Goal: Task Accomplishment & Management: Manage account settings

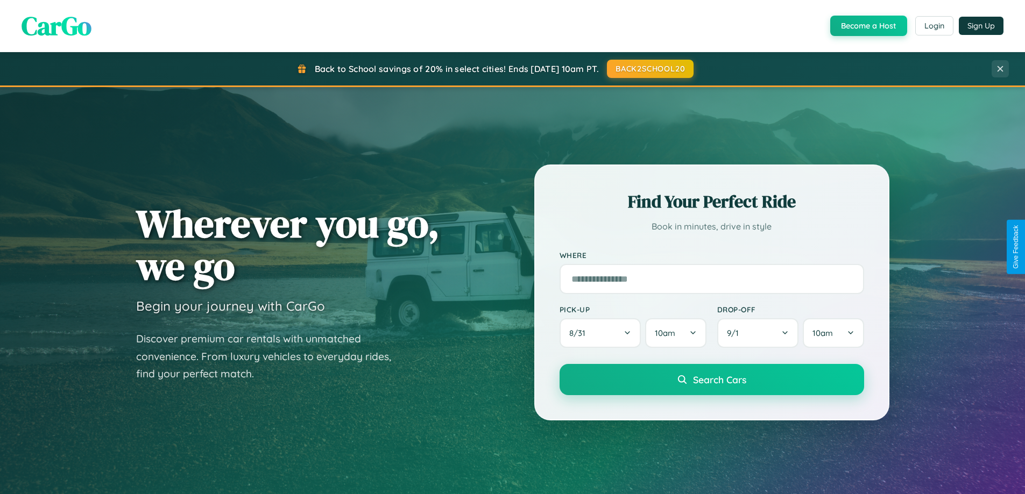
scroll to position [740, 0]
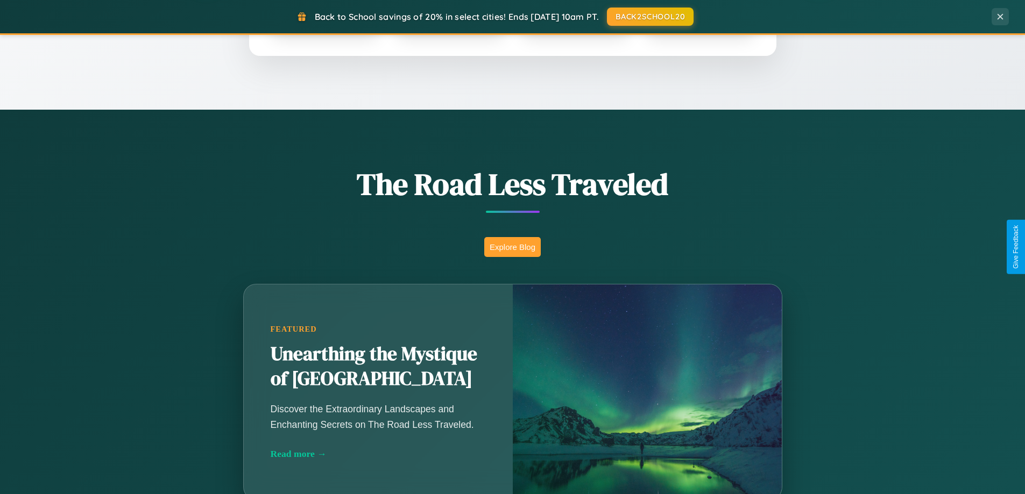
click at [512, 247] on button "Explore Blog" at bounding box center [512, 247] width 56 height 20
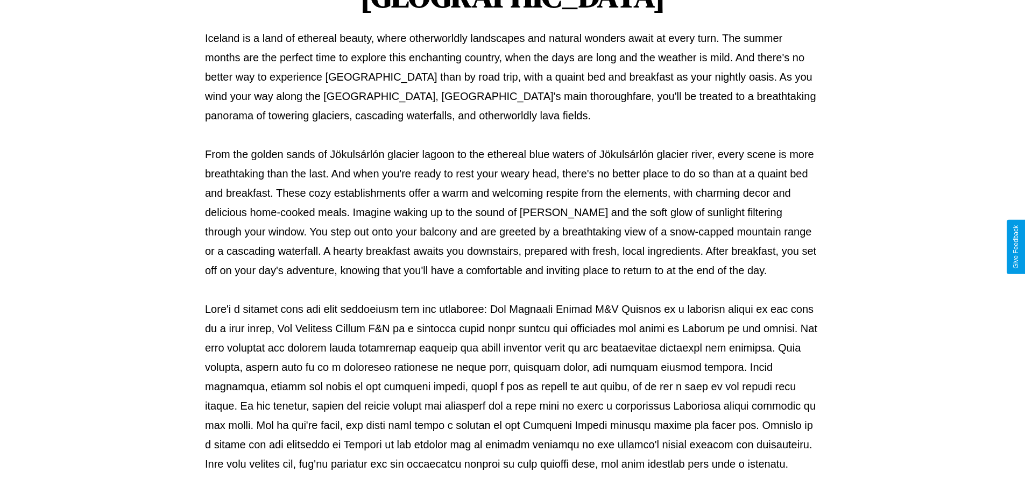
scroll to position [348, 0]
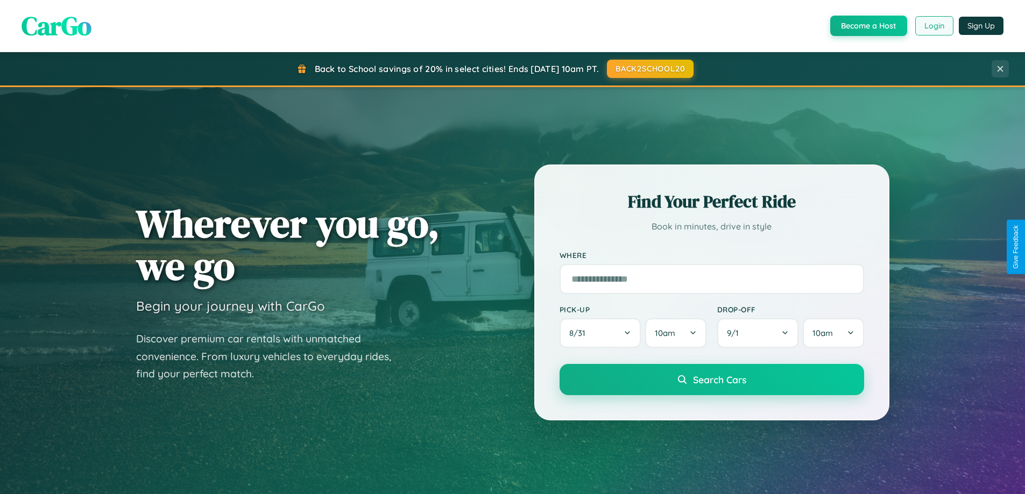
click at [933, 26] on button "Login" at bounding box center [934, 25] width 38 height 19
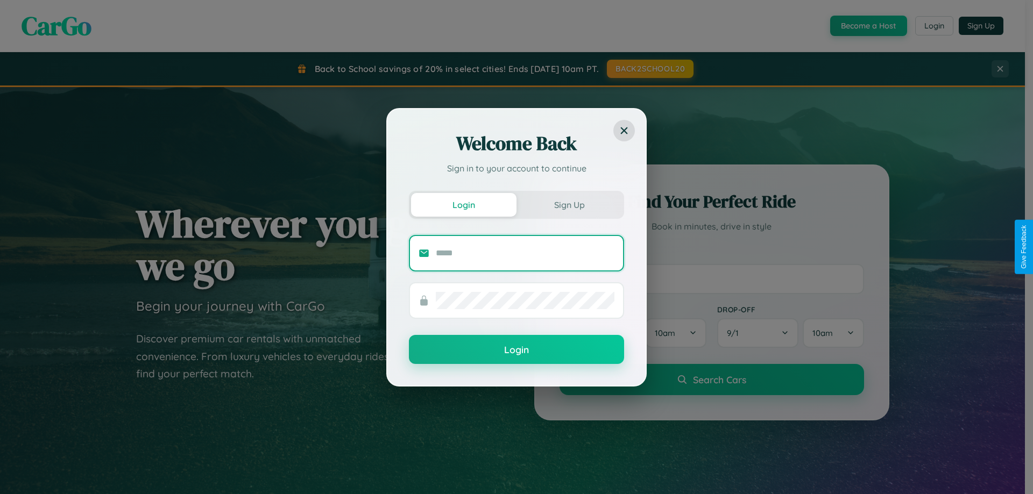
click at [525, 253] on input "text" at bounding box center [525, 253] width 179 height 17
type input "**********"
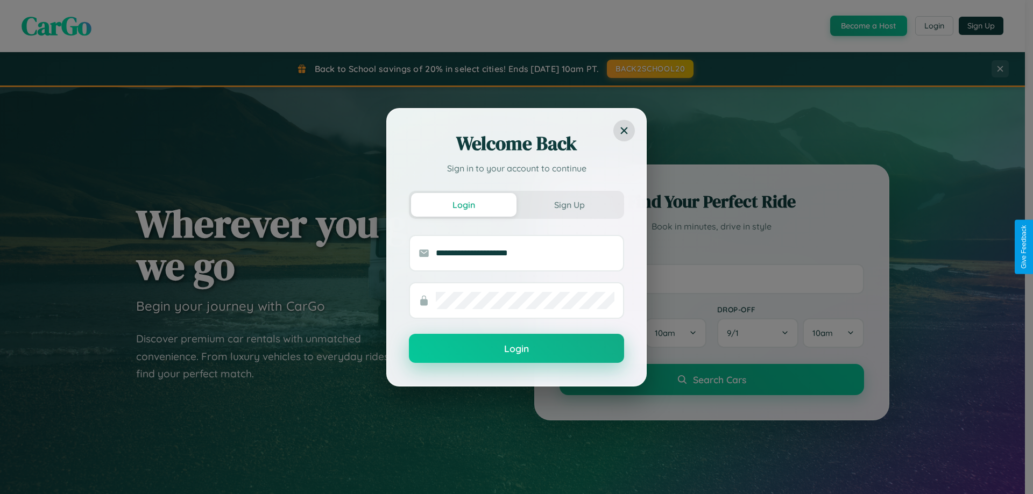
click at [516, 349] on button "Login" at bounding box center [516, 348] width 215 height 29
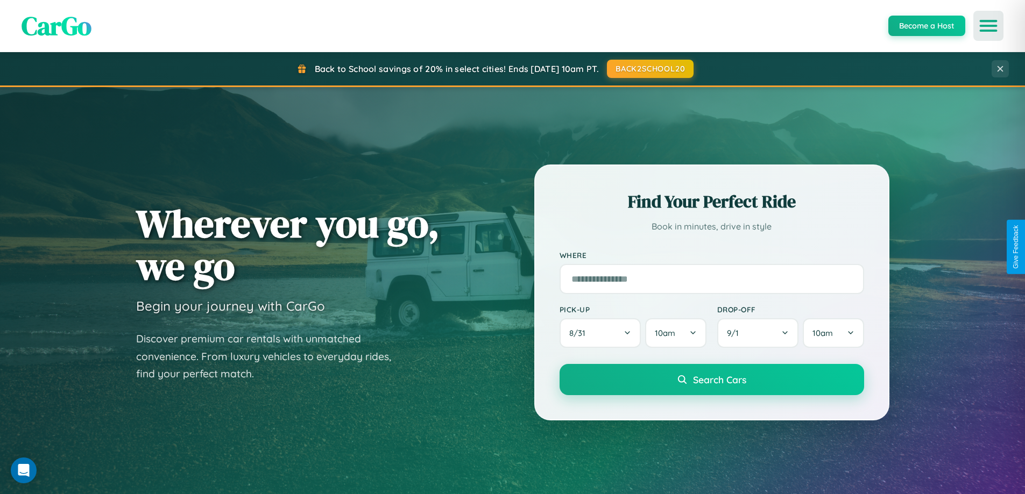
click at [988, 26] on icon "Open menu" at bounding box center [989, 26] width 16 height 10
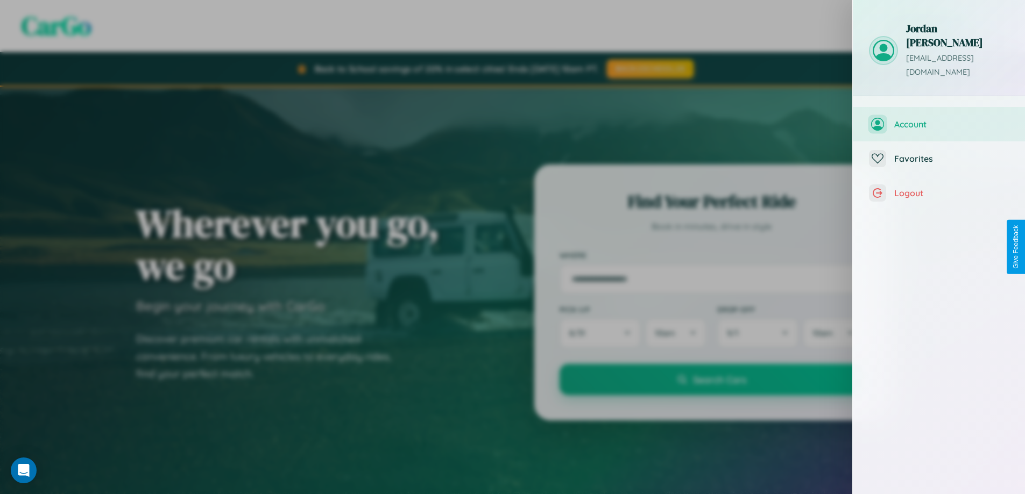
click at [939, 119] on span "Account" at bounding box center [951, 124] width 115 height 11
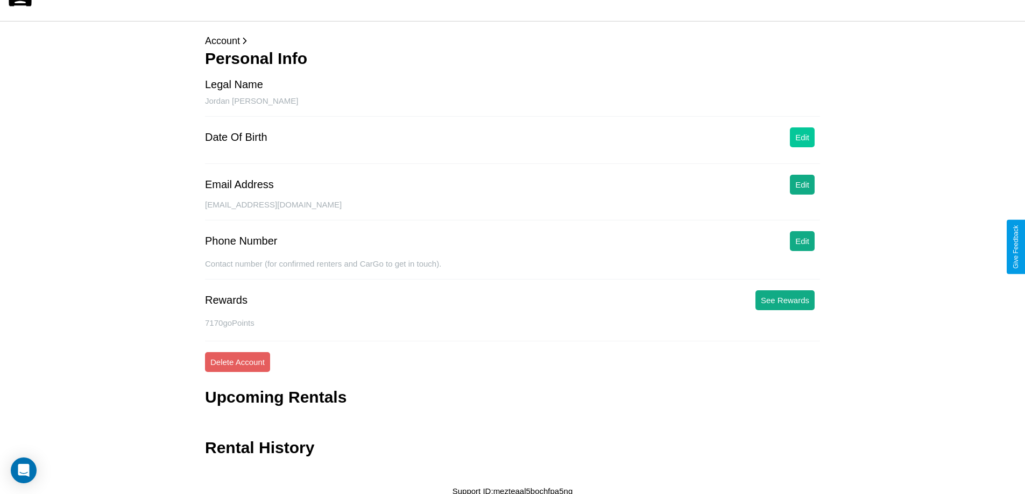
scroll to position [26, 0]
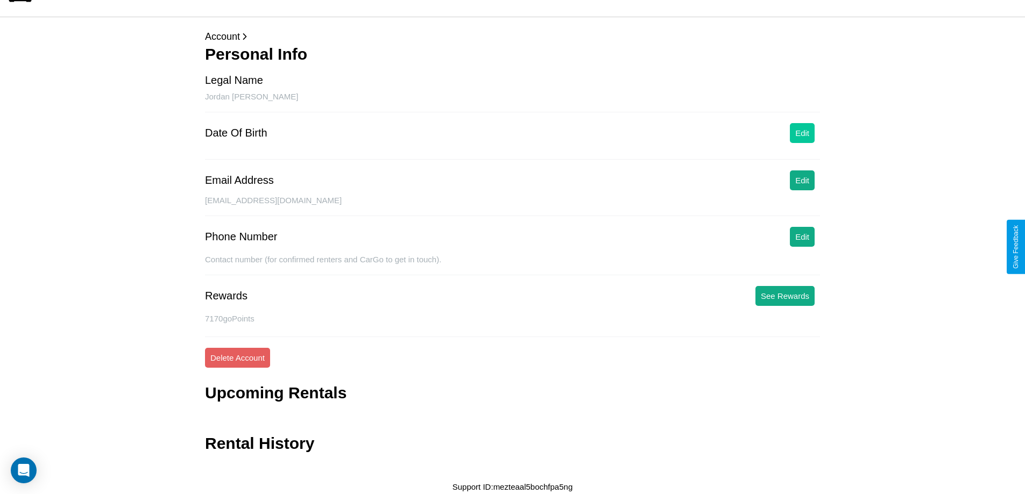
click at [802, 133] on button "Edit" at bounding box center [802, 133] width 25 height 20
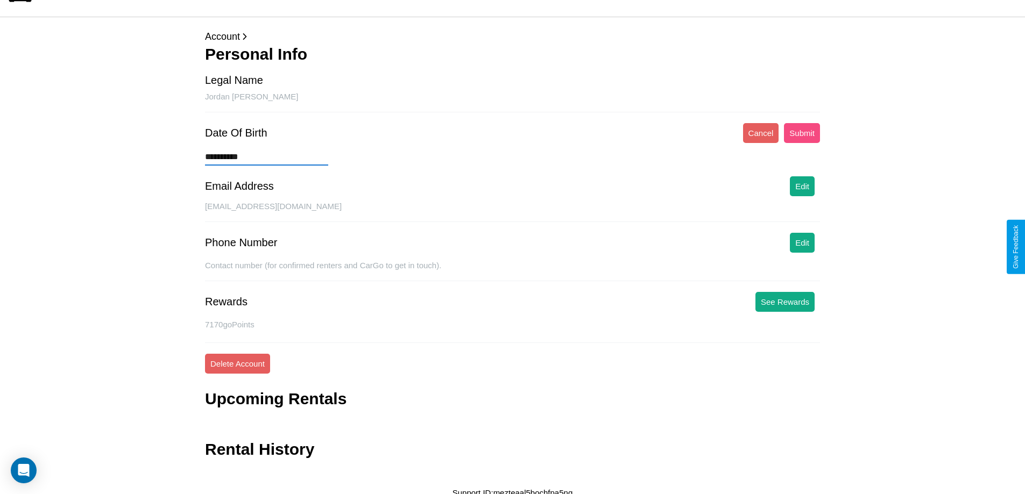
type input "**********"
click at [802, 133] on button "Submit" at bounding box center [802, 133] width 36 height 20
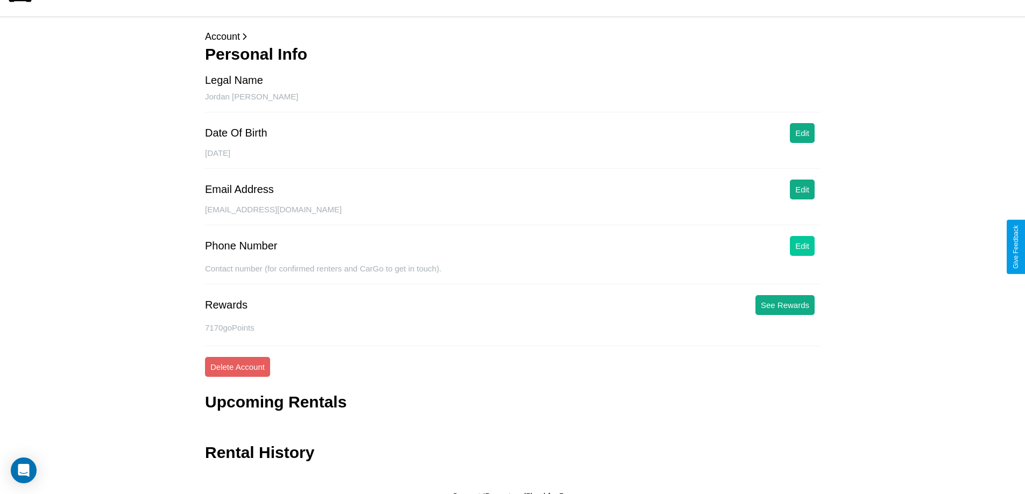
click at [802, 246] on button "Edit" at bounding box center [802, 246] width 25 height 20
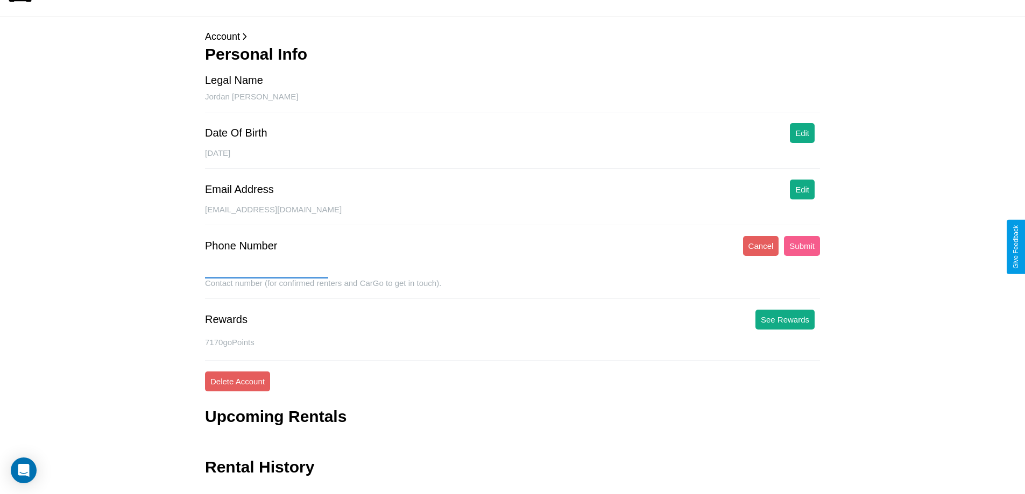
click at [266, 270] on input "text" at bounding box center [266, 269] width 123 height 17
type input "**********"
